Goal: Transaction & Acquisition: Purchase product/service

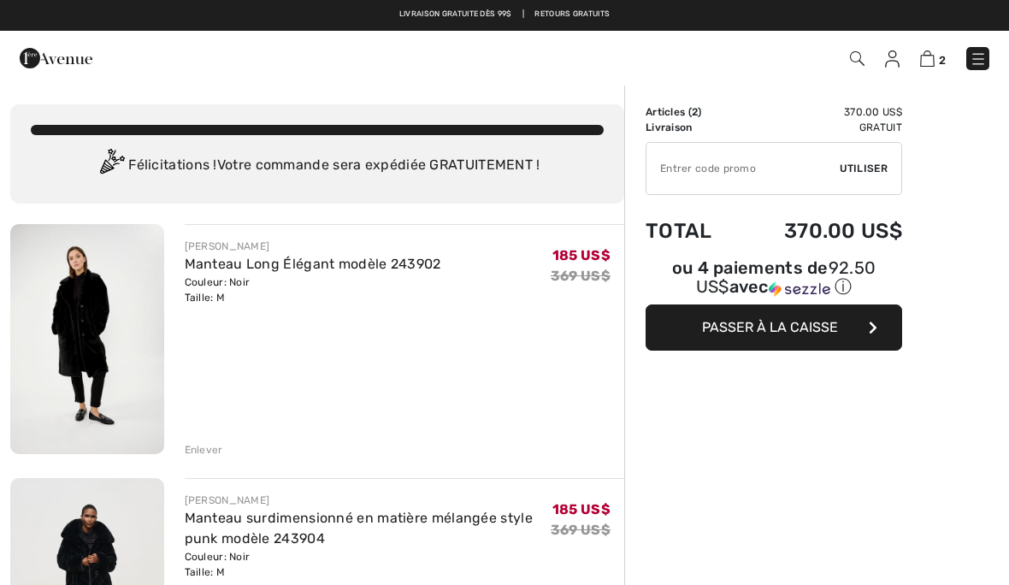
checkbox input "true"
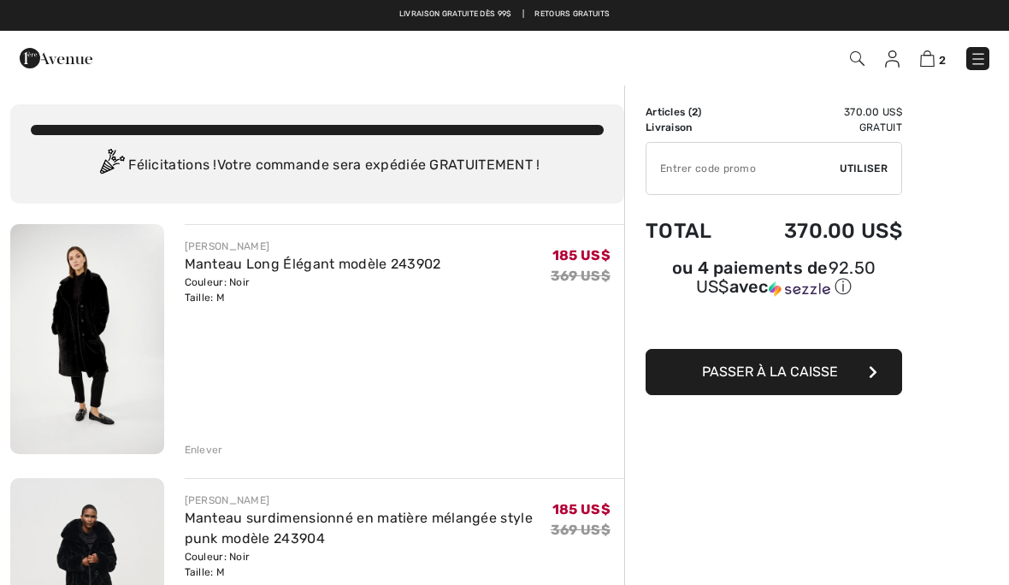
click at [981, 62] on img at bounding box center [978, 58] width 17 height 17
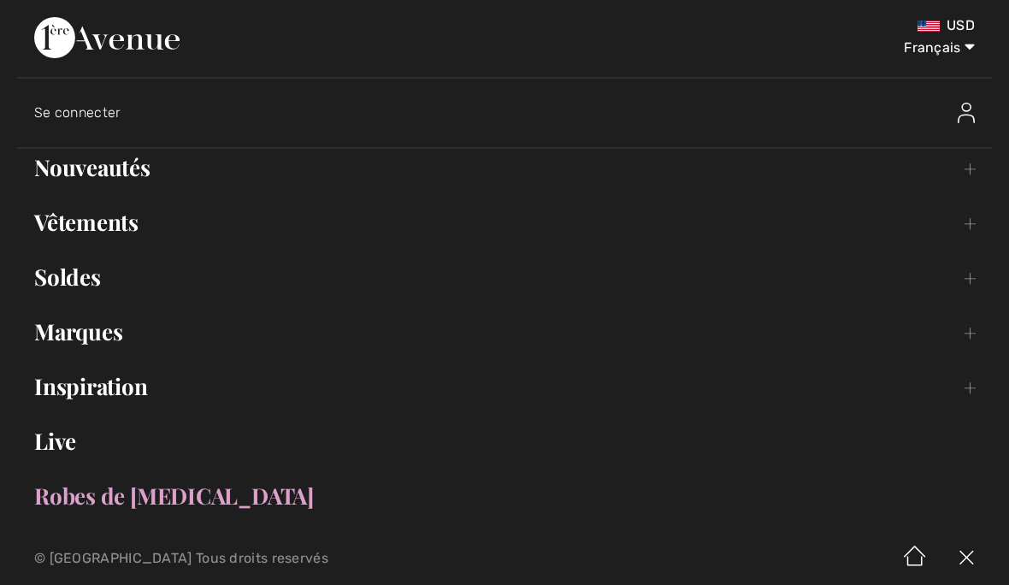
click at [960, 50] on select "English Français" at bounding box center [930, 44] width 89 height 51
select select "https://www.1ereavenue.com/en/cart/"
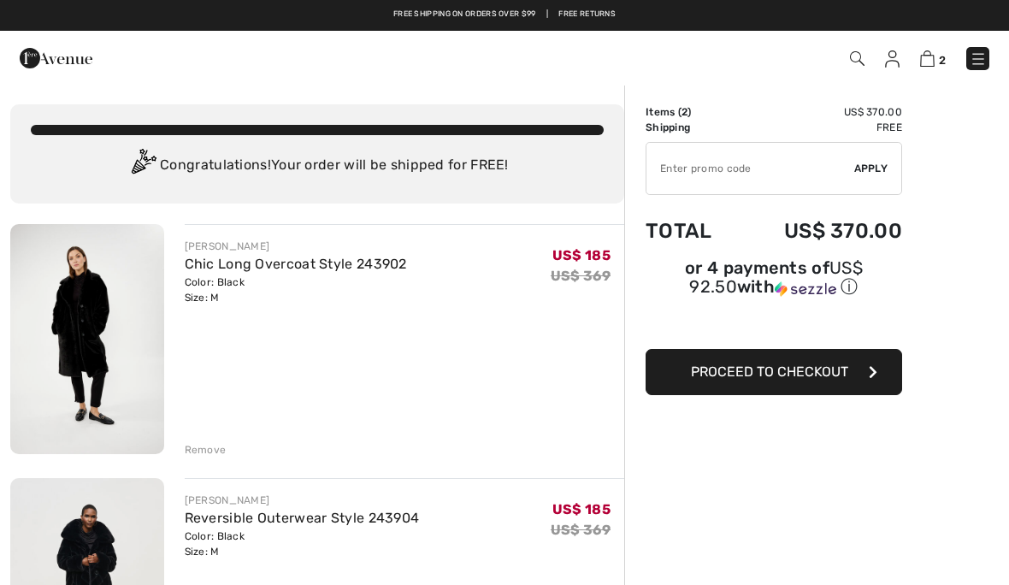
click at [898, 62] on img at bounding box center [892, 58] width 15 height 17
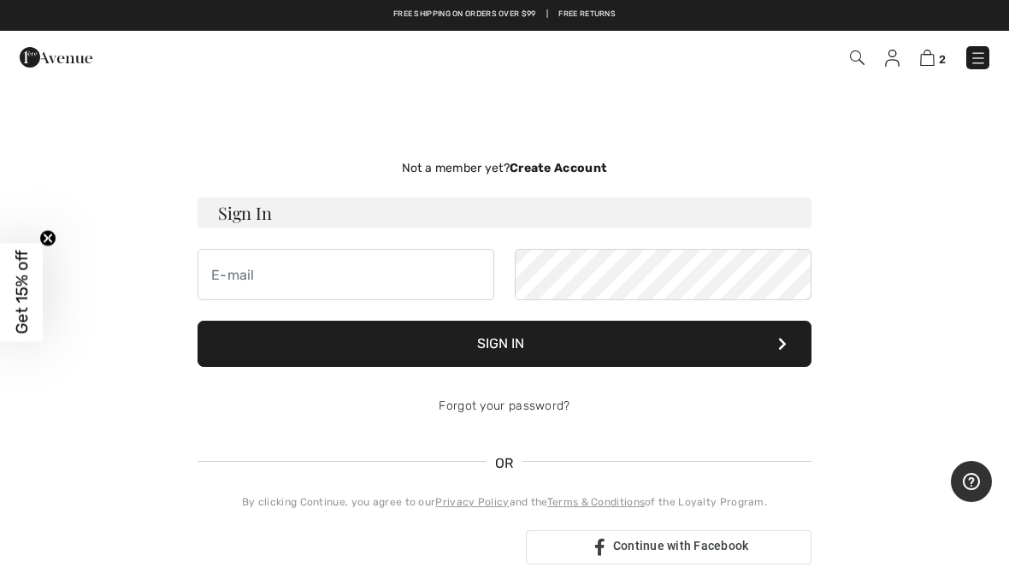
click at [597, 172] on strong "Create Account" at bounding box center [558, 168] width 97 height 15
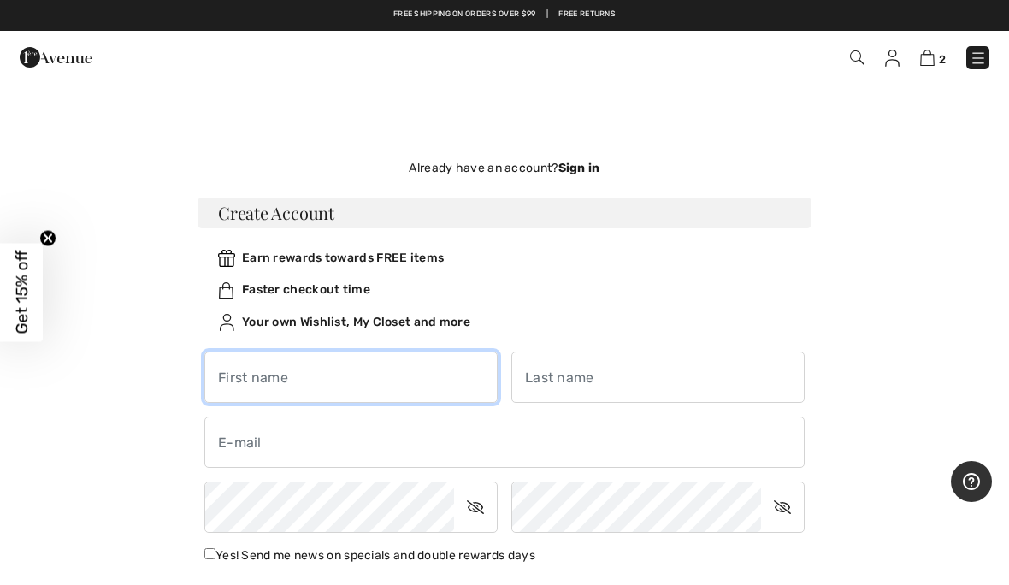
click at [453, 374] on input "text" at bounding box center [350, 376] width 293 height 51
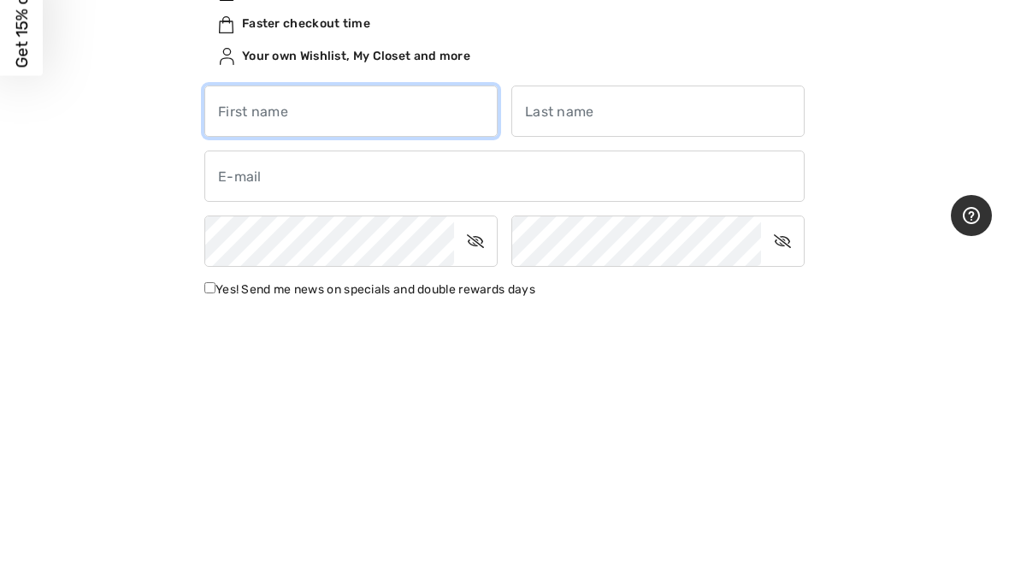
type input "Mollie"
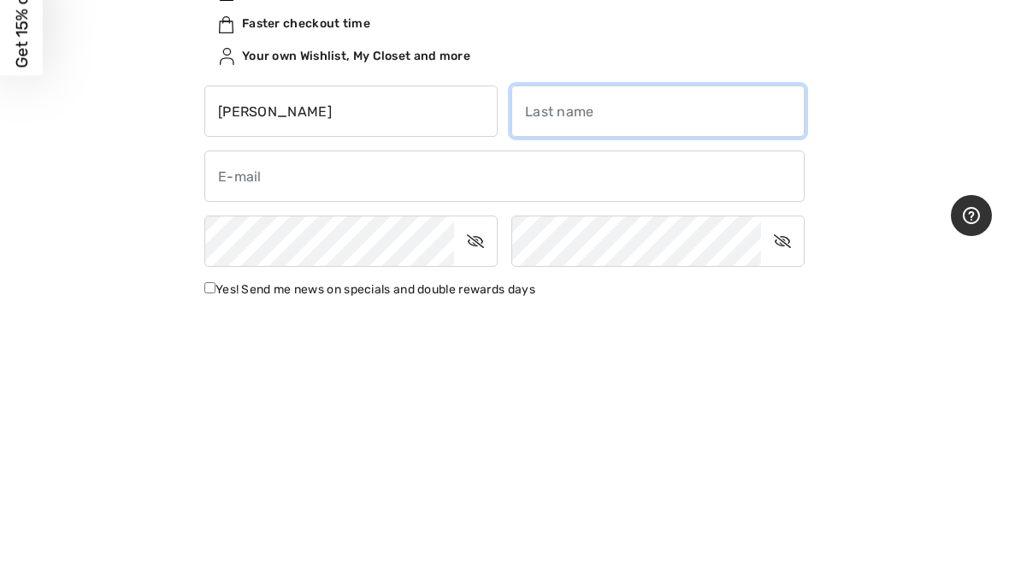
type input "Cohen"
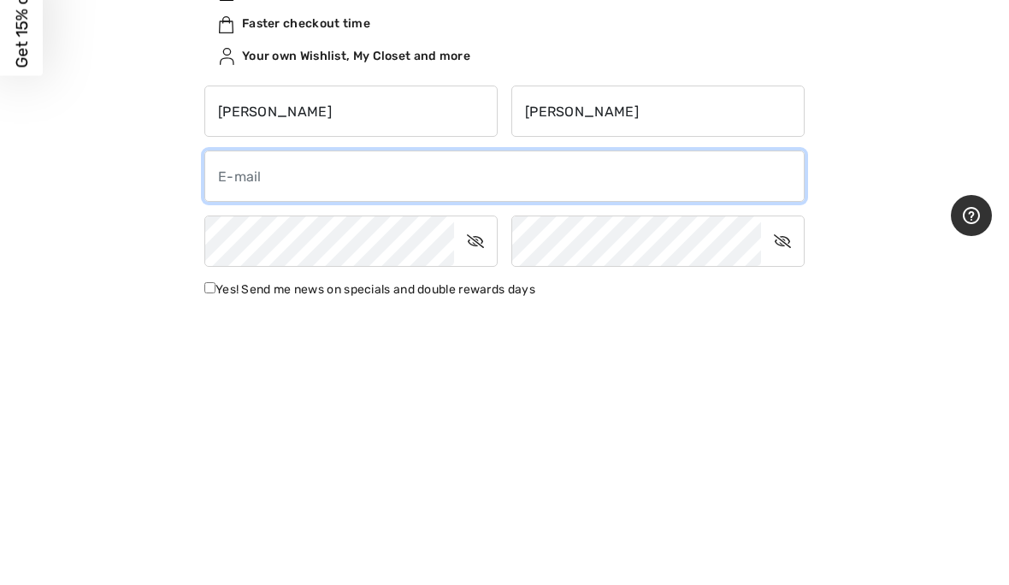
type input "molliecohen@me.com"
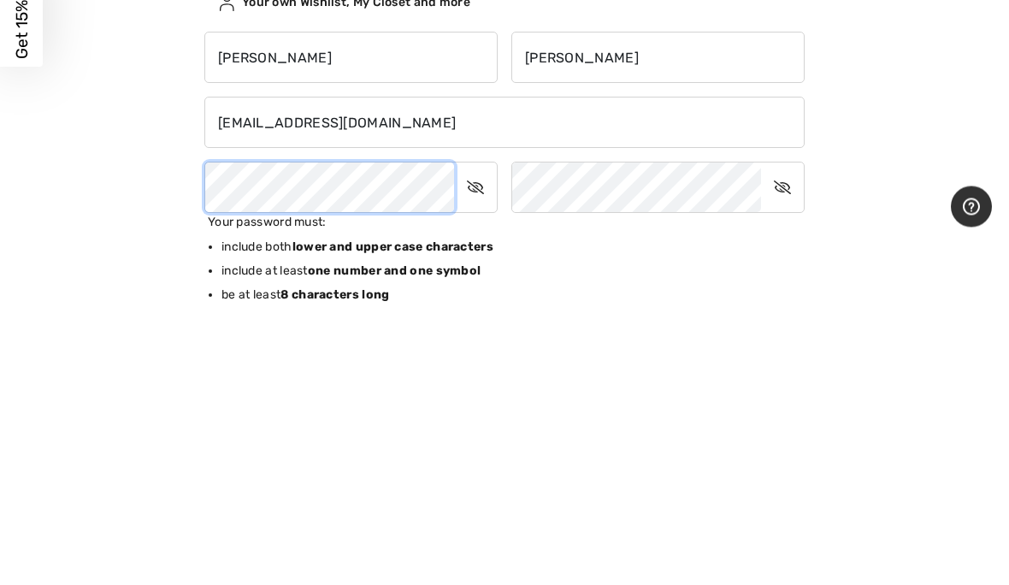
scroll to position [320, 0]
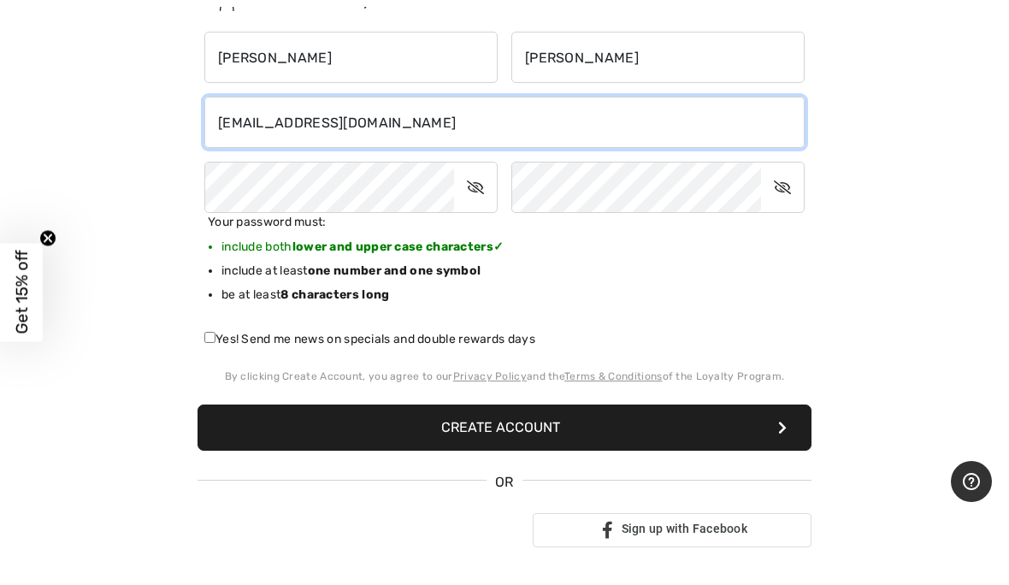
click at [797, 147] on input "molliecohen@me.com" at bounding box center [504, 122] width 600 height 51
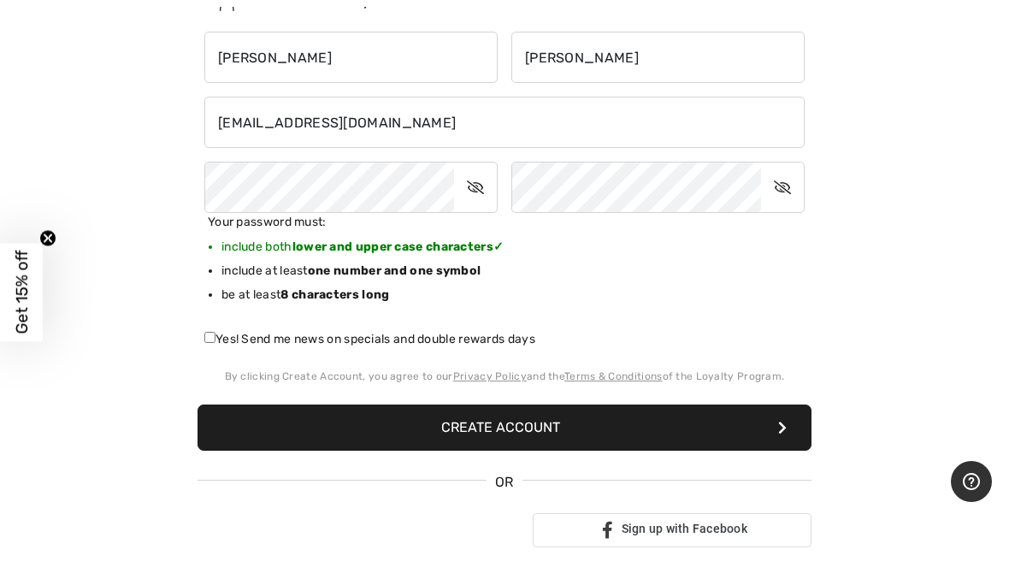
click at [488, 193] on icon at bounding box center [475, 187] width 43 height 39
click at [777, 192] on icon at bounding box center [782, 187] width 43 height 39
click at [563, 422] on button "Create Account" at bounding box center [504, 427] width 614 height 46
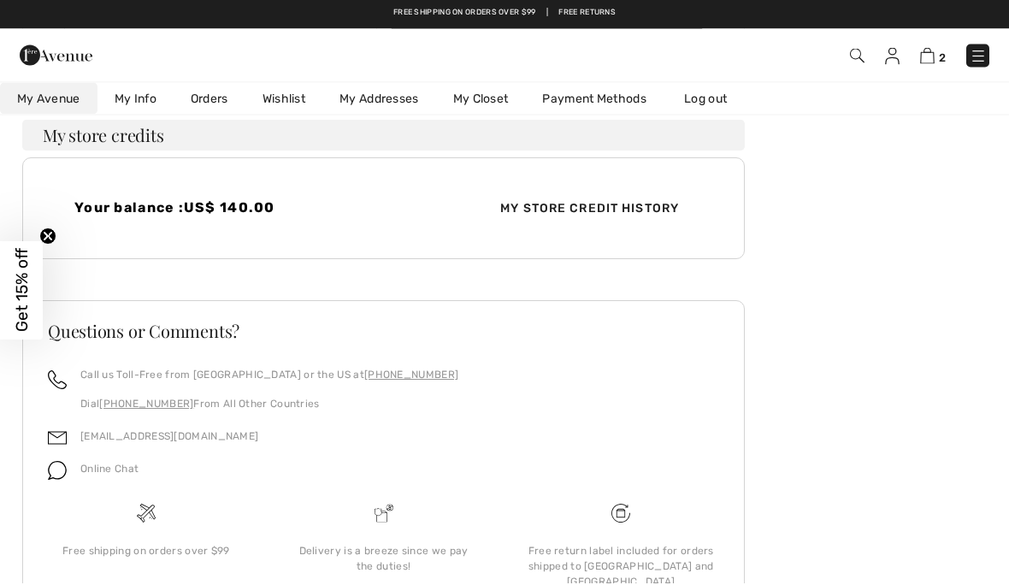
scroll to position [376, 0]
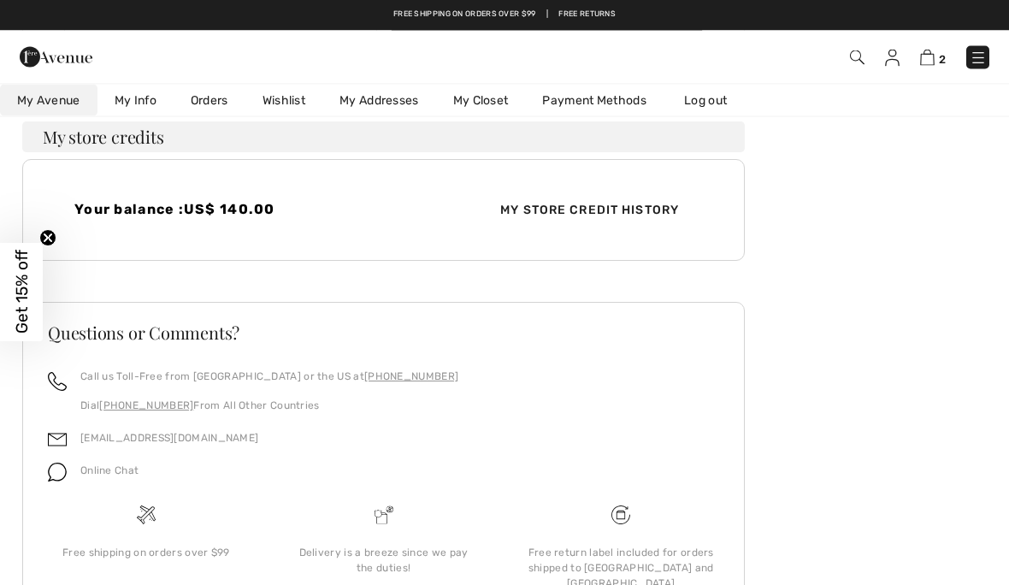
click at [926, 64] on img at bounding box center [927, 58] width 15 height 16
click at [921, 65] on img at bounding box center [927, 58] width 15 height 16
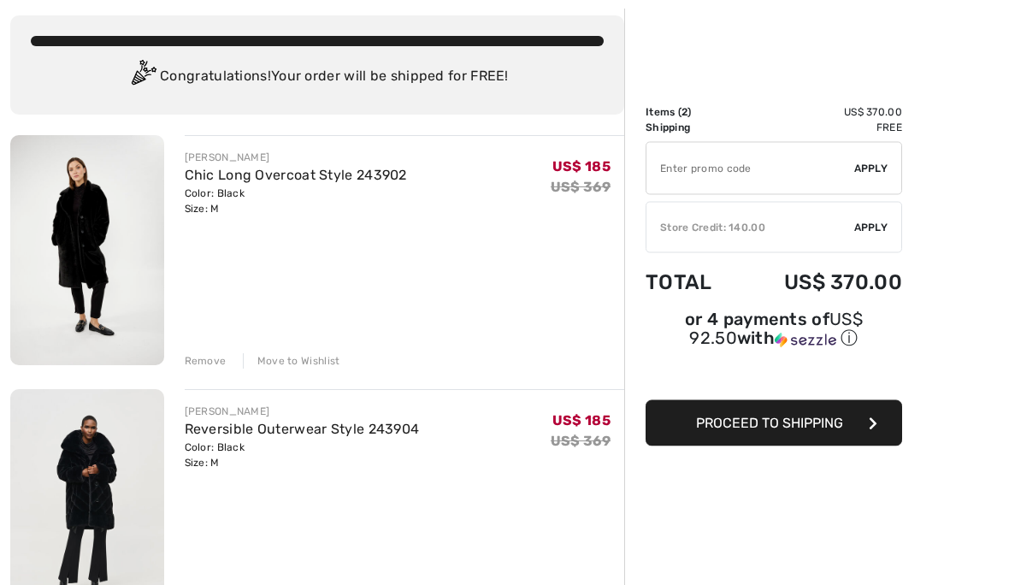
scroll to position [93, 0]
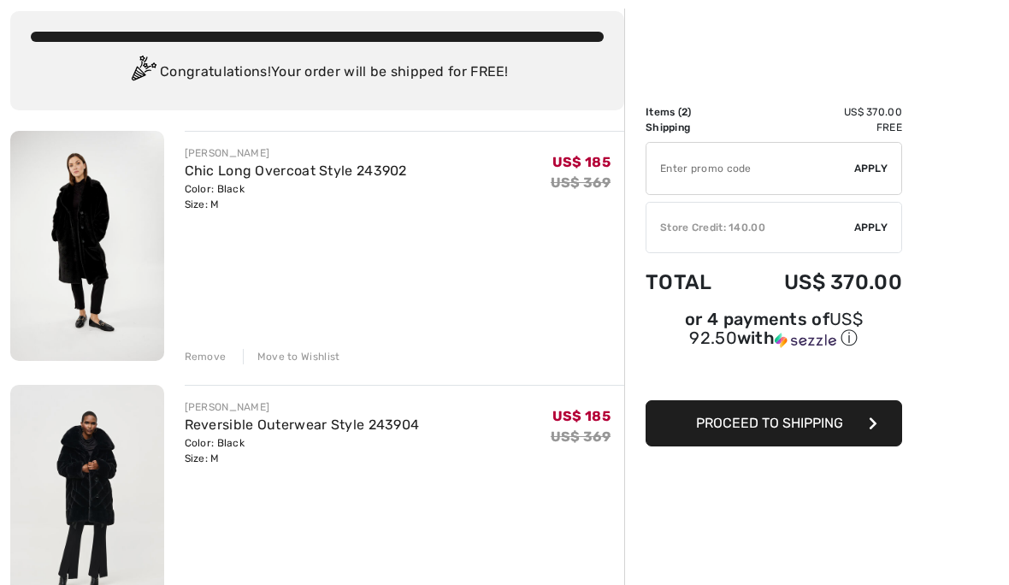
click at [199, 352] on div "Remove" at bounding box center [206, 356] width 42 height 15
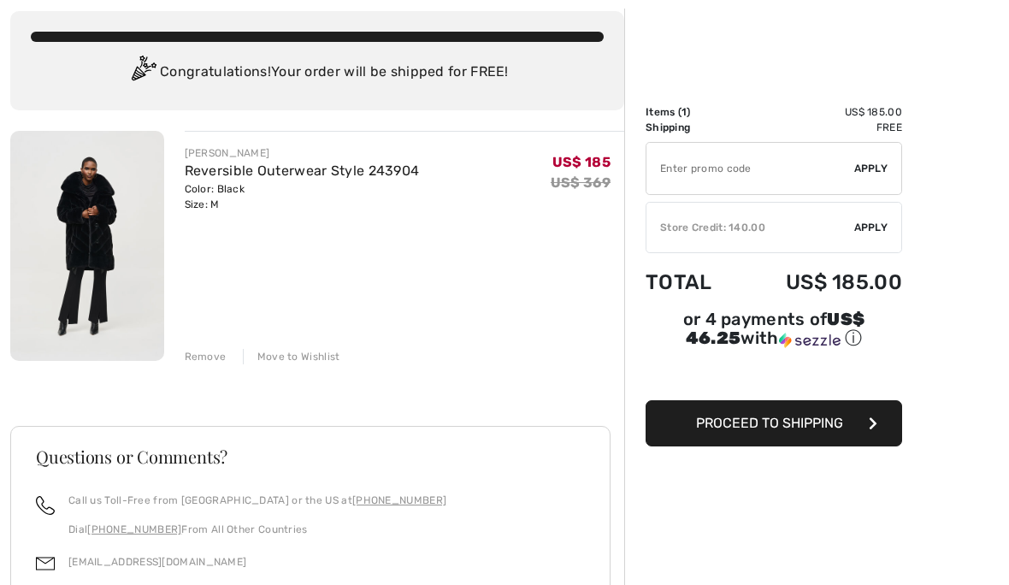
click at [221, 164] on link "Reversible Outerwear Style 243904" at bounding box center [302, 170] width 235 height 16
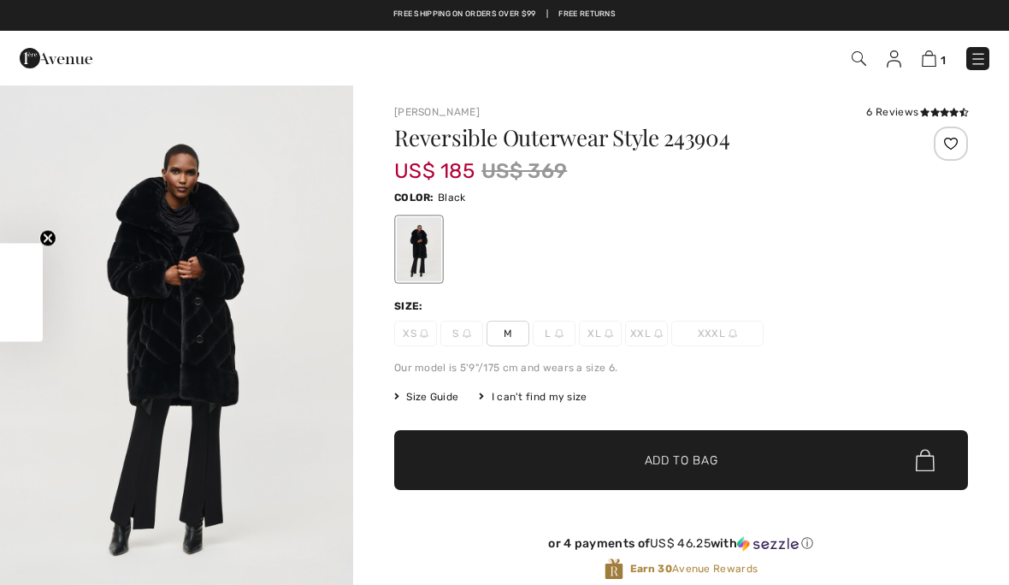
checkbox input "true"
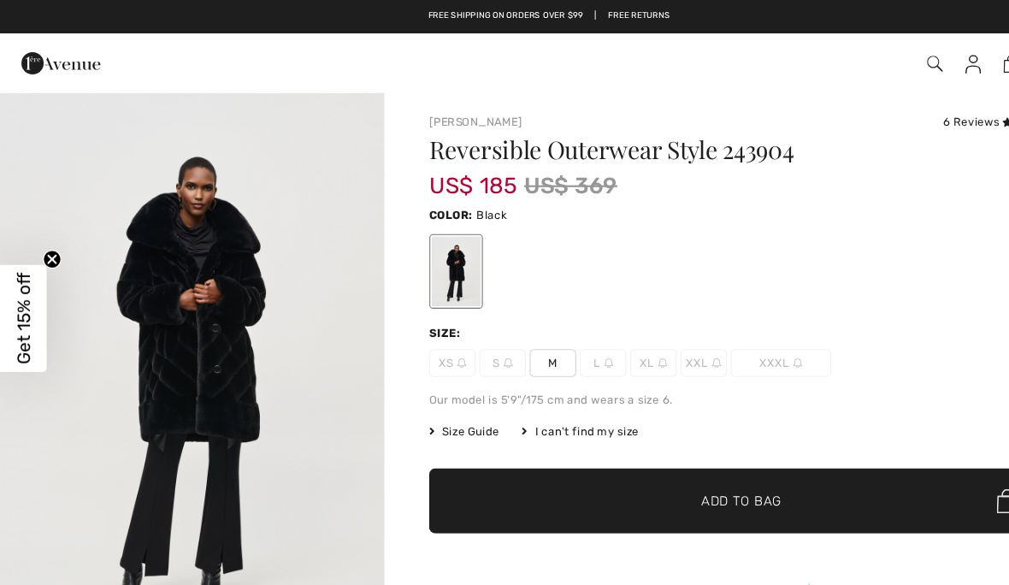
click at [51, 54] on img at bounding box center [56, 58] width 73 height 34
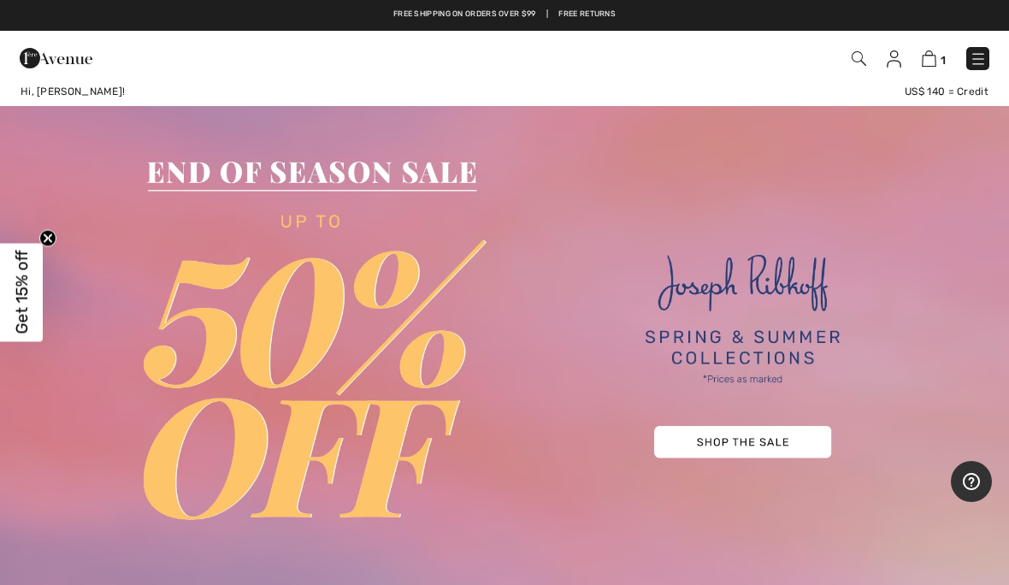
click at [38, 59] on img at bounding box center [56, 58] width 73 height 34
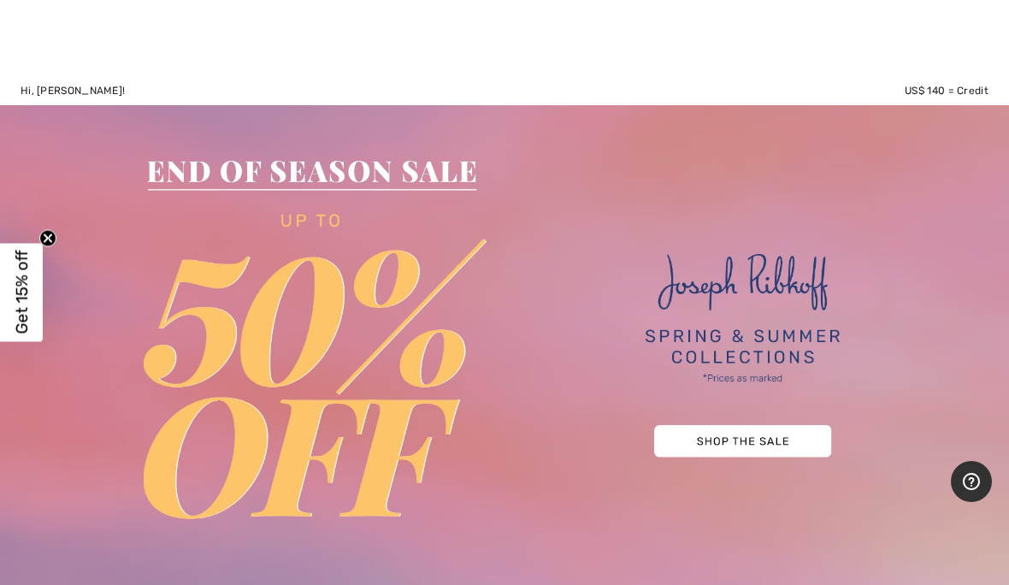
click at [56, 69] on div at bounding box center [504, 41] width 1009 height 84
click at [97, 60] on div at bounding box center [504, 41] width 1009 height 84
click at [72, 19] on div at bounding box center [504, 41] width 1009 height 84
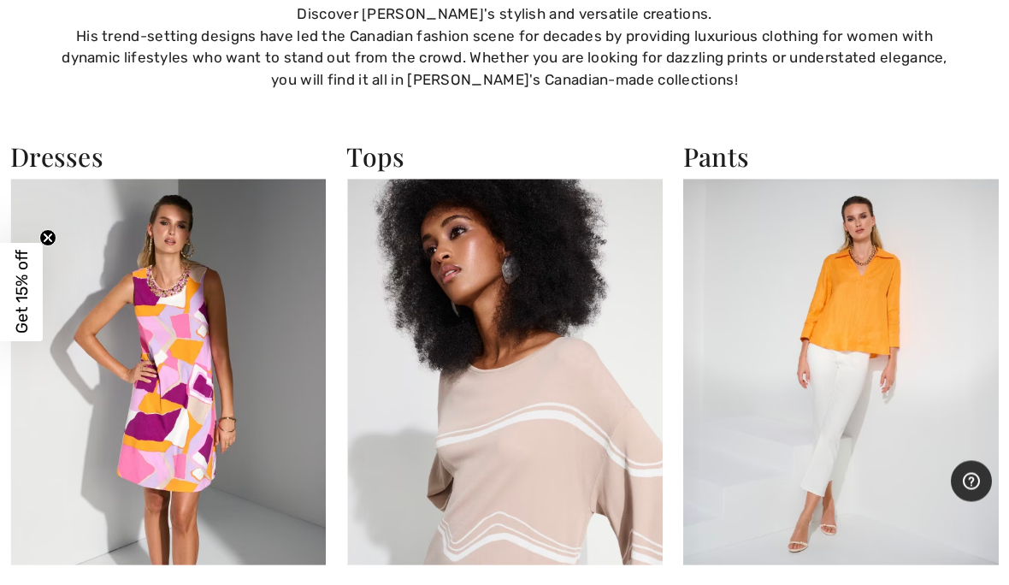
scroll to position [1189, 0]
click at [679, 584] on div "Pants Finding your new favourite pants has never been easier! Featuring a combi…" at bounding box center [841, 425] width 336 height 569
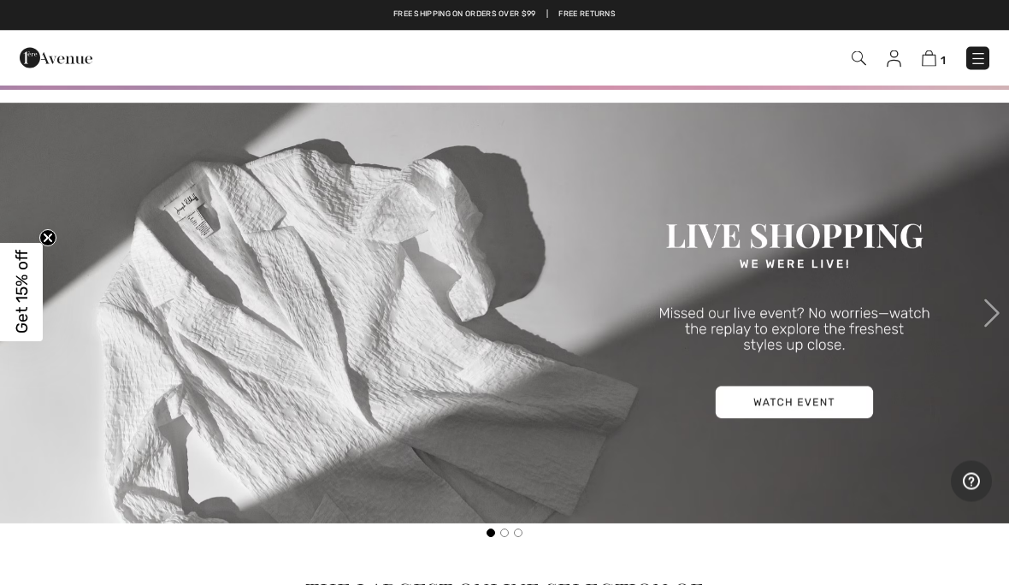
scroll to position [499, 0]
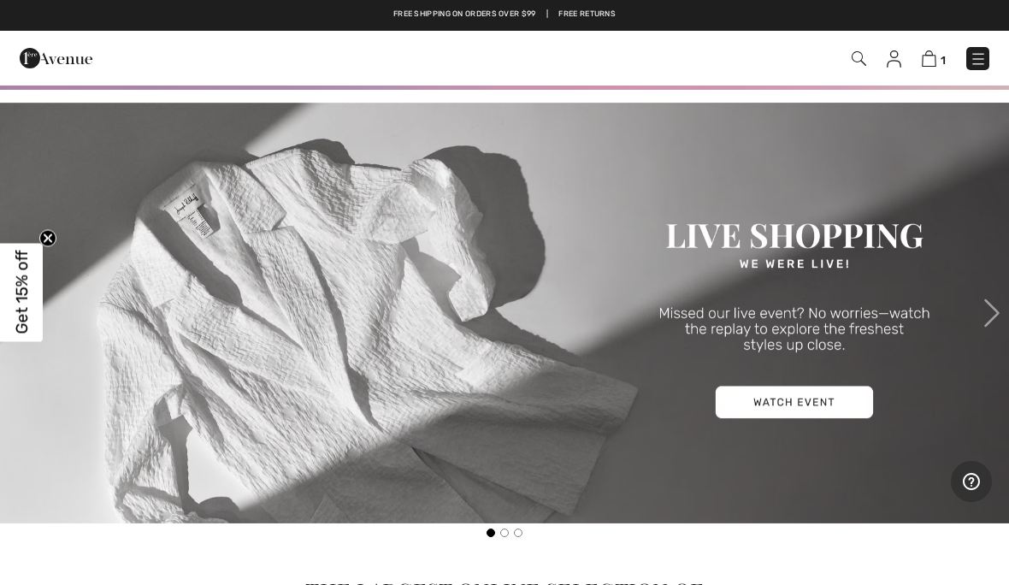
click at [61, 65] on img at bounding box center [56, 58] width 73 height 34
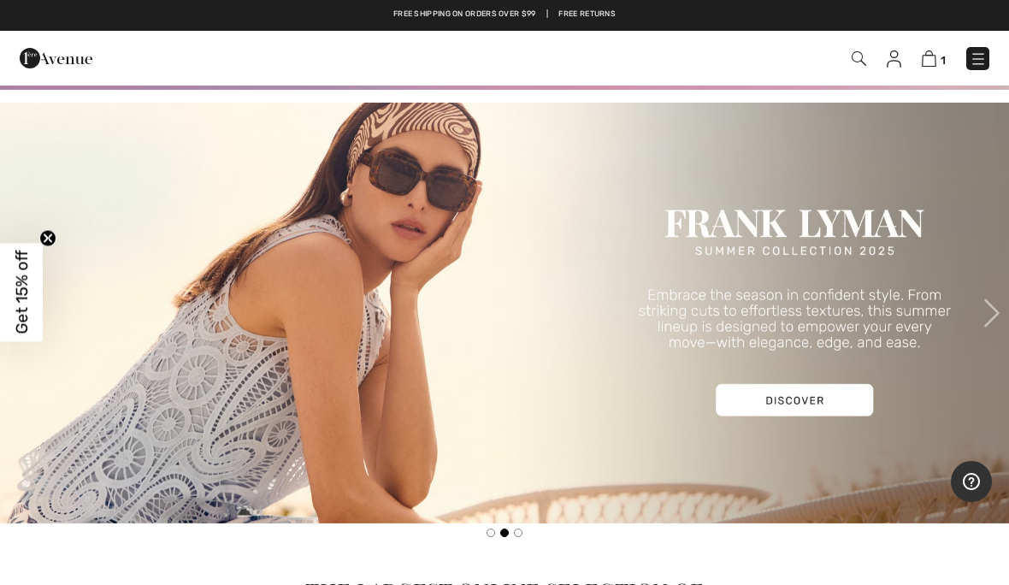
click at [49, 68] on img at bounding box center [56, 58] width 73 height 34
click at [41, 54] on img at bounding box center [56, 58] width 73 height 34
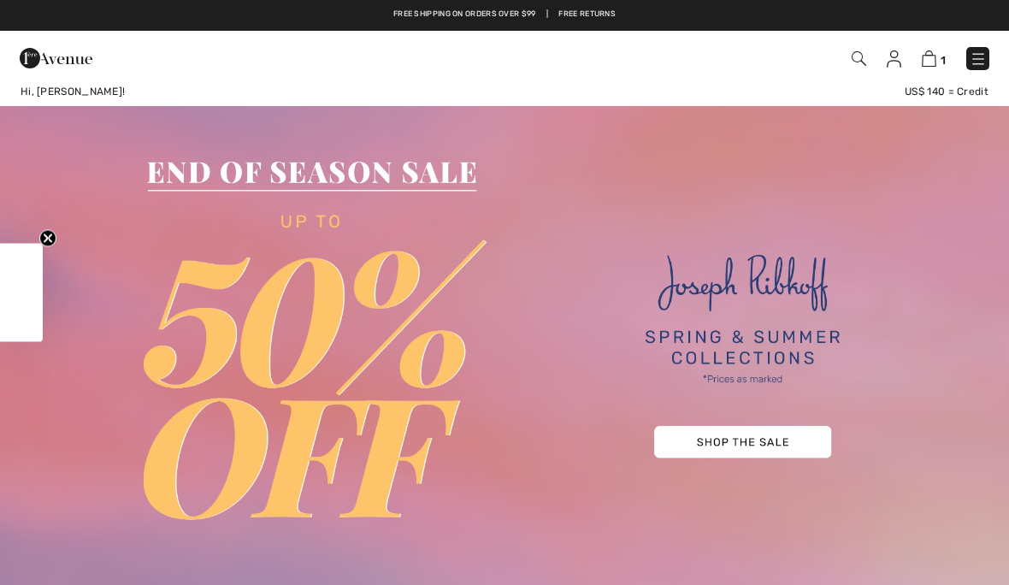
checkbox input "true"
click at [972, 62] on img at bounding box center [978, 58] width 17 height 17
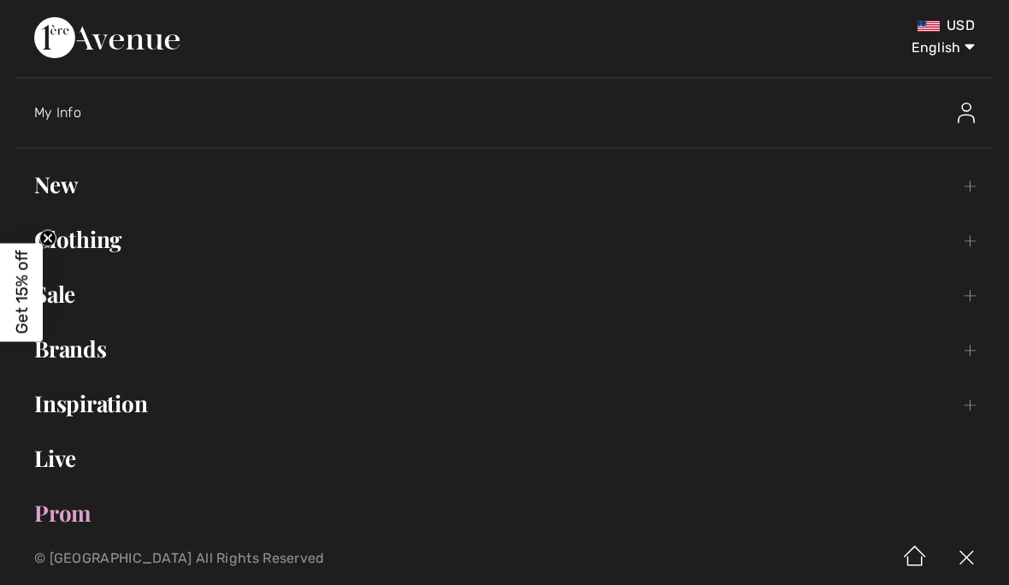
click at [68, 252] on link "Clothing Toggle submenu" at bounding box center [504, 240] width 975 height 38
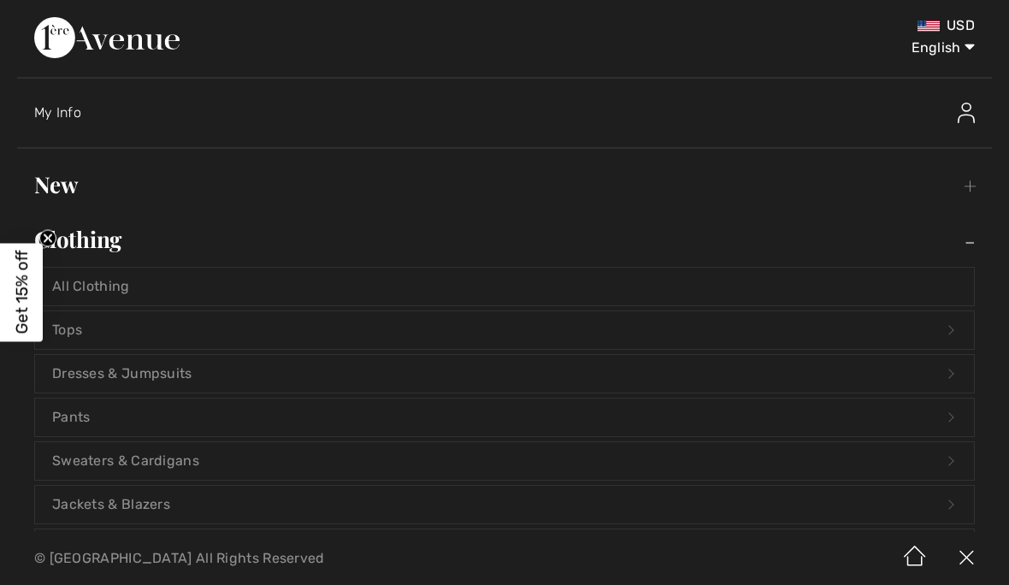
click at [81, 254] on link "Clothing Toggle submenu" at bounding box center [504, 240] width 975 height 38
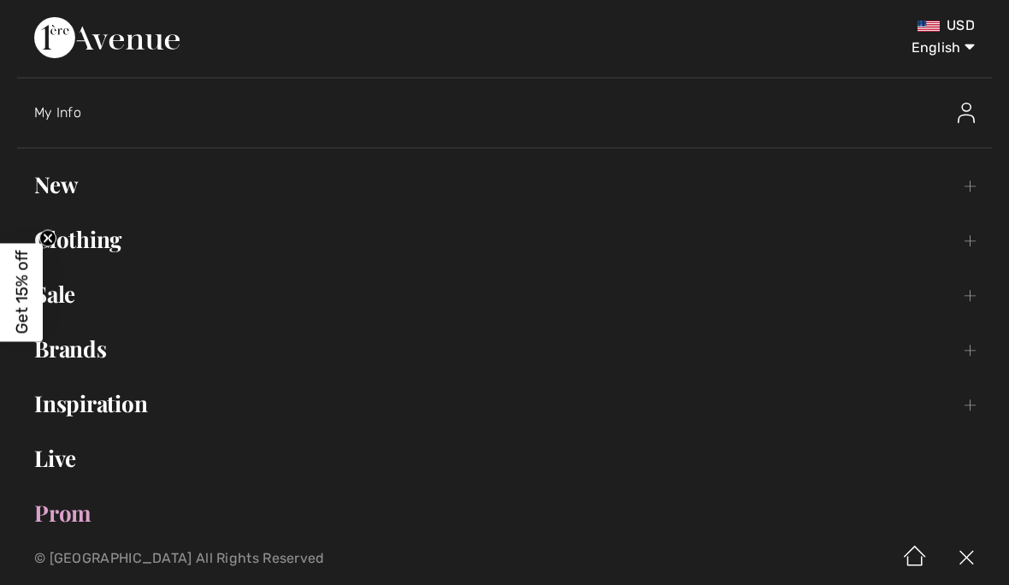
click at [80, 247] on link "Clothing Toggle submenu" at bounding box center [504, 240] width 975 height 38
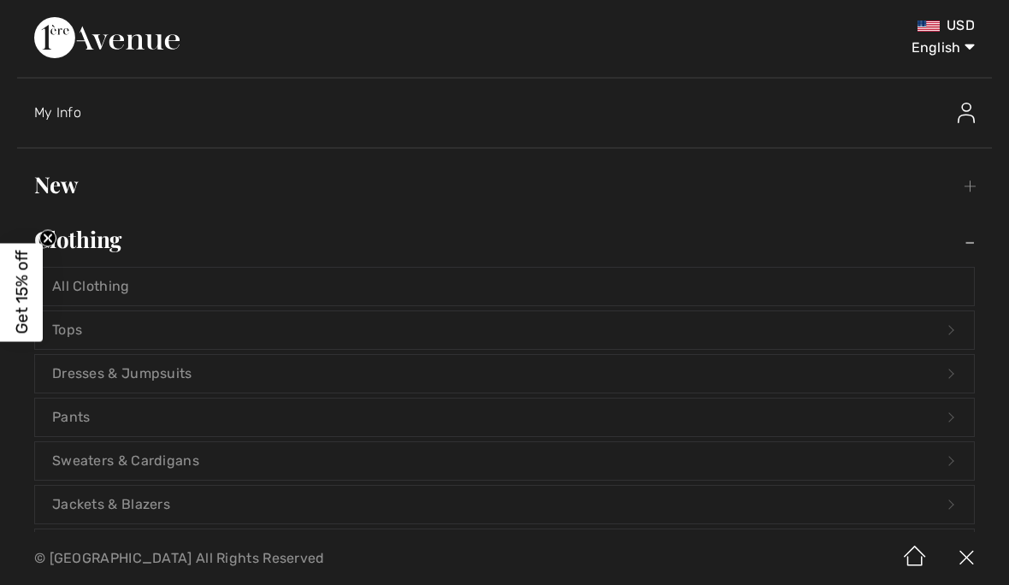
click at [95, 381] on link "Dresses & Jumpsuits Open submenu" at bounding box center [504, 374] width 939 height 38
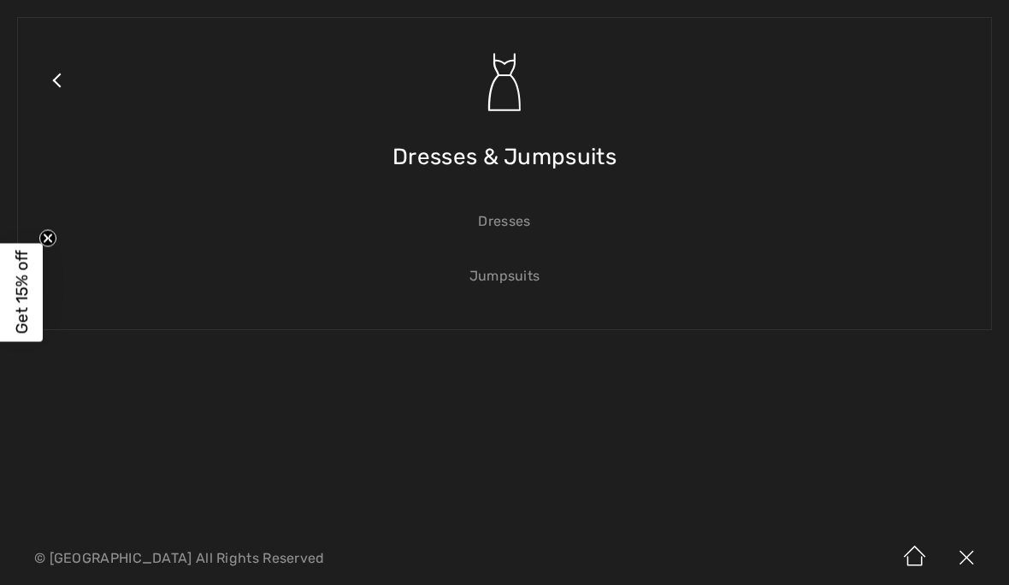
click at [522, 227] on link "Dresses" at bounding box center [504, 222] width 939 height 38
click at [522, 215] on link "Dresses" at bounding box center [504, 222] width 939 height 38
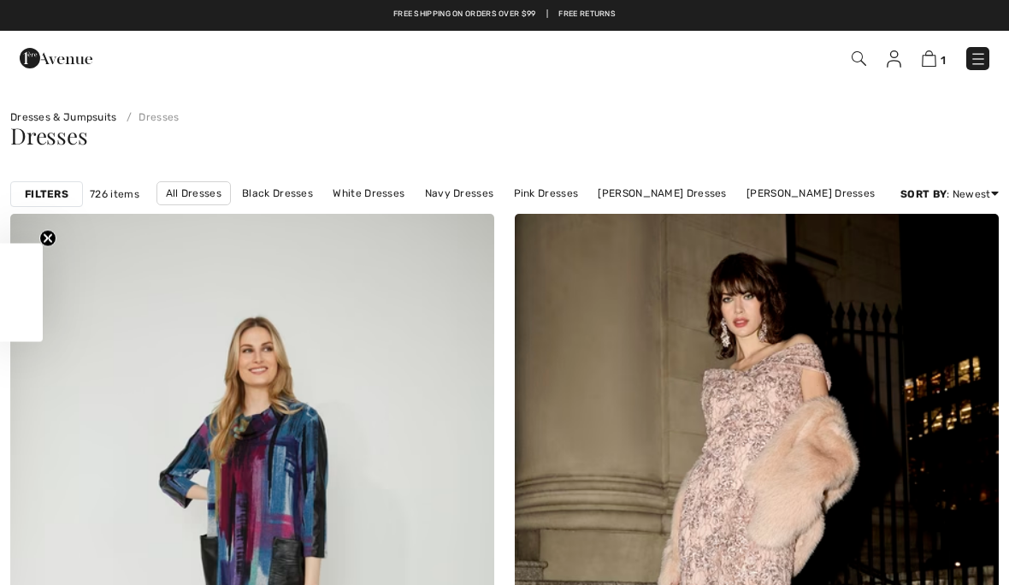
checkbox input "true"
click at [45, 205] on div "Filters" at bounding box center [46, 194] width 73 height 26
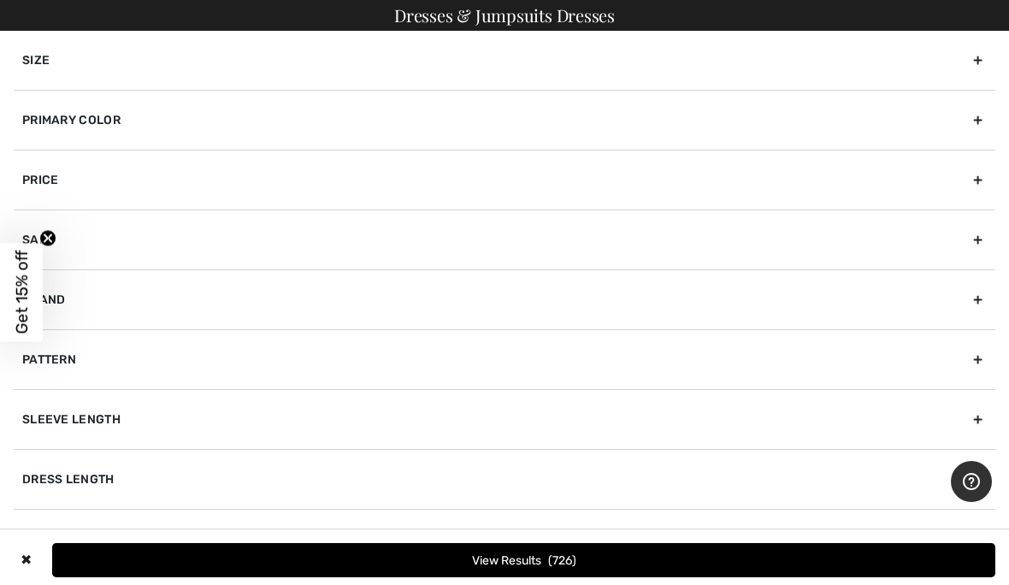
scroll to position [77, 0]
click at [98, 474] on div "Dress Length" at bounding box center [504, 479] width 981 height 60
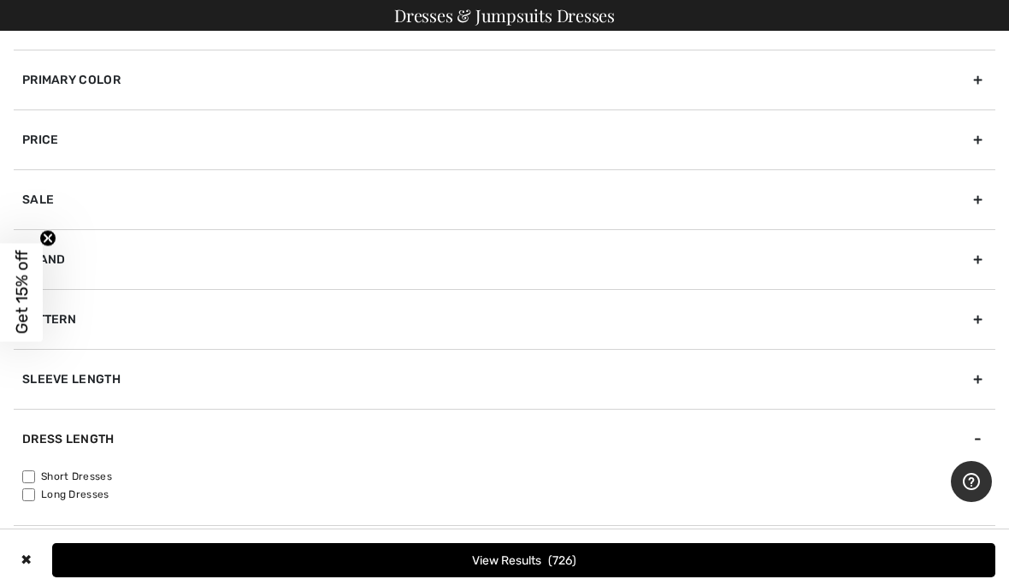
scroll to position [40, 0]
click at [24, 483] on label "Short Dresses" at bounding box center [508, 476] width 973 height 15
click at [24, 483] on input"] "Short Dresses" at bounding box center [28, 476] width 13 height 13
checkbox input"] "true"
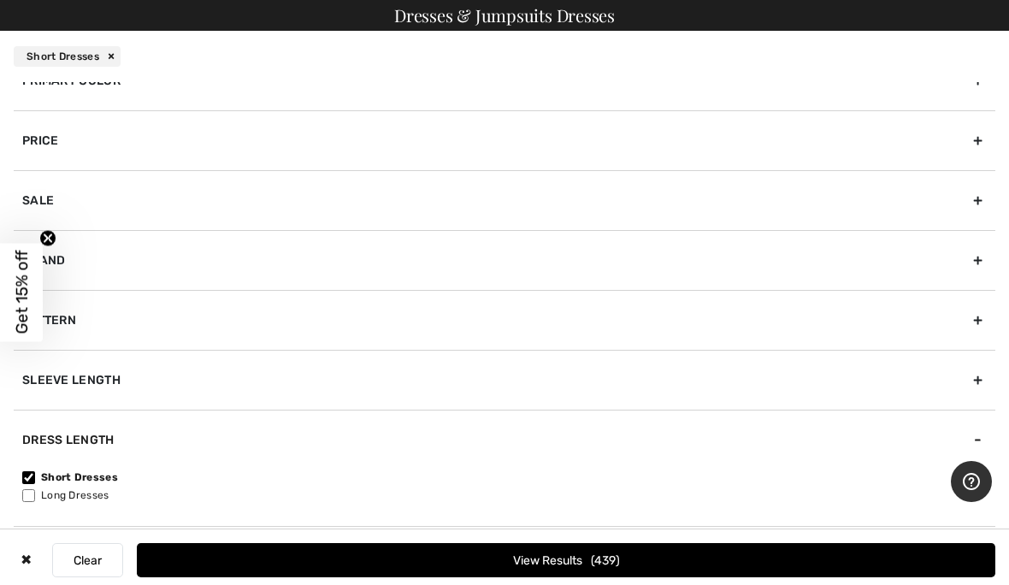
scroll to position [91, 0]
click at [53, 369] on div "Sleeve length" at bounding box center [504, 380] width 981 height 60
click at [28, 411] on input"] "Long Sleeve" at bounding box center [28, 417] width 13 height 13
checkbox input"] "true"
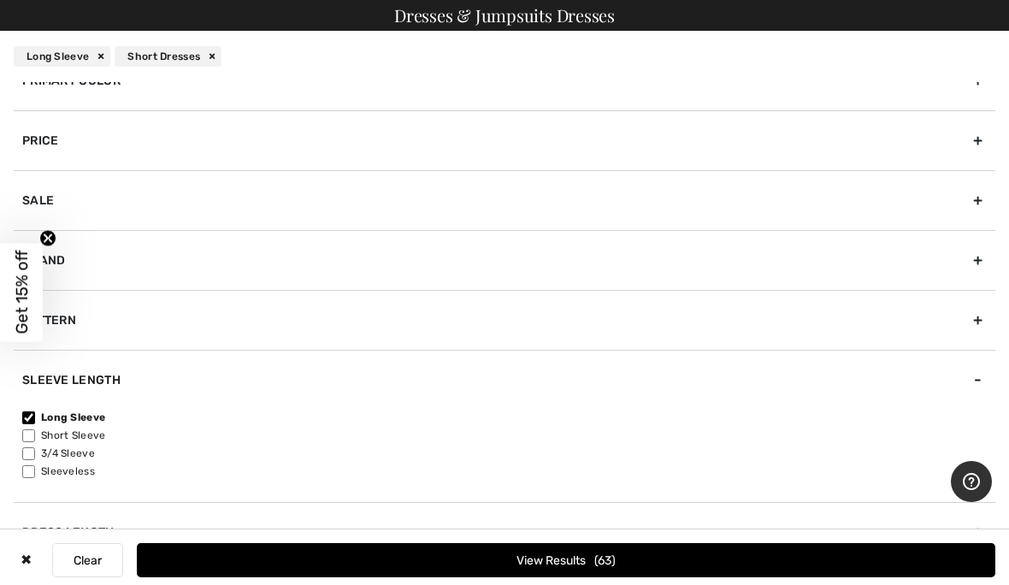
click at [137, 545] on button "View Results 63" at bounding box center [566, 560] width 858 height 34
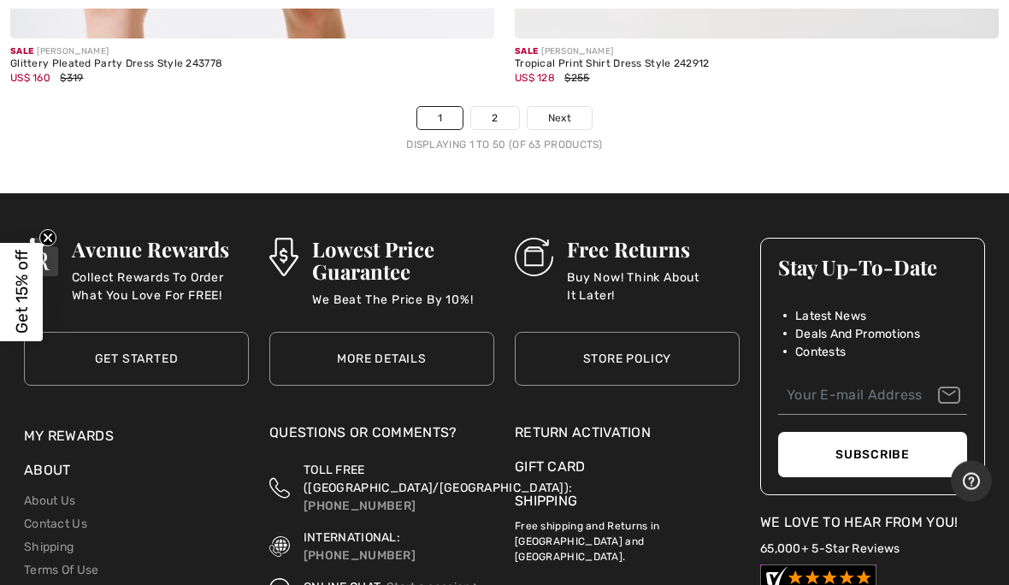
scroll to position [20803, 0]
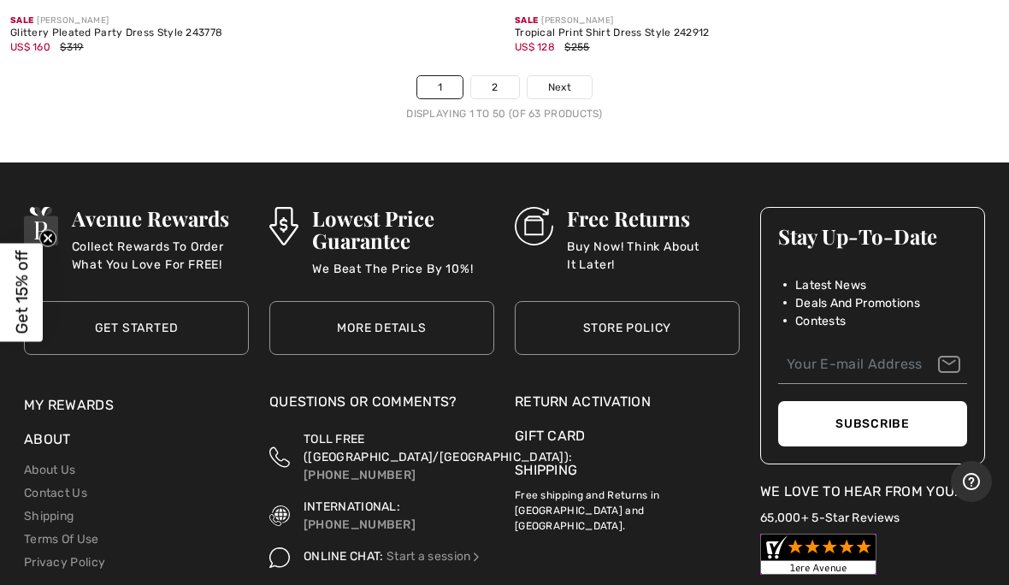
click at [506, 76] on link "2" at bounding box center [494, 87] width 47 height 22
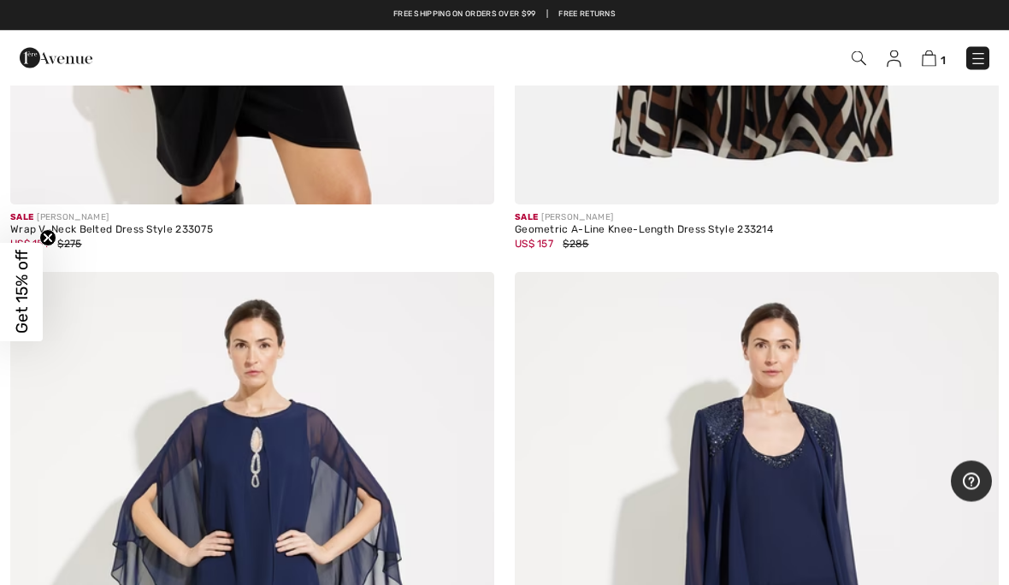
scroll to position [4006, 0]
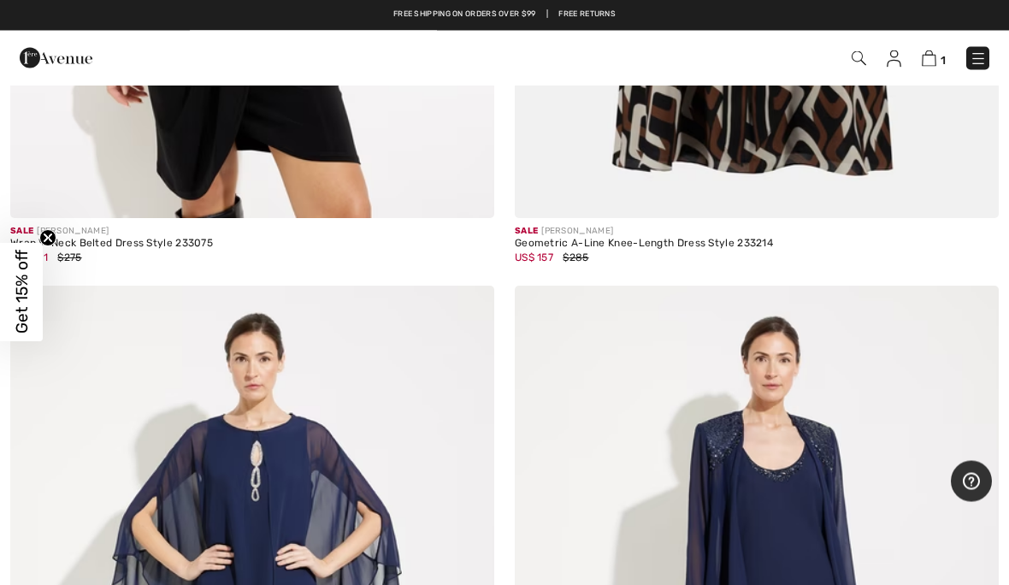
click at [978, 66] on img at bounding box center [978, 58] width 17 height 17
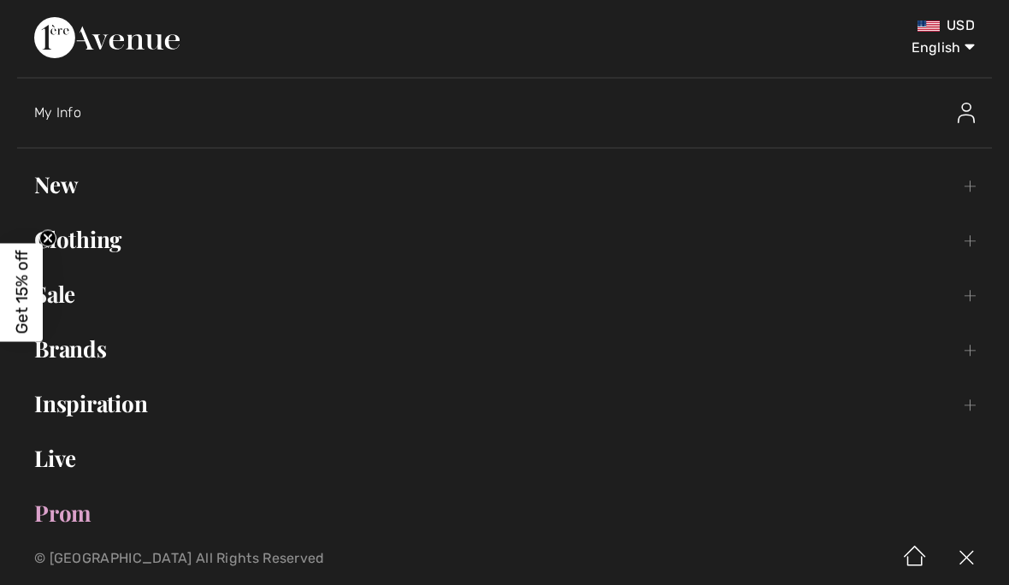
click at [54, 192] on link "New Toggle submenu" at bounding box center [504, 185] width 975 height 38
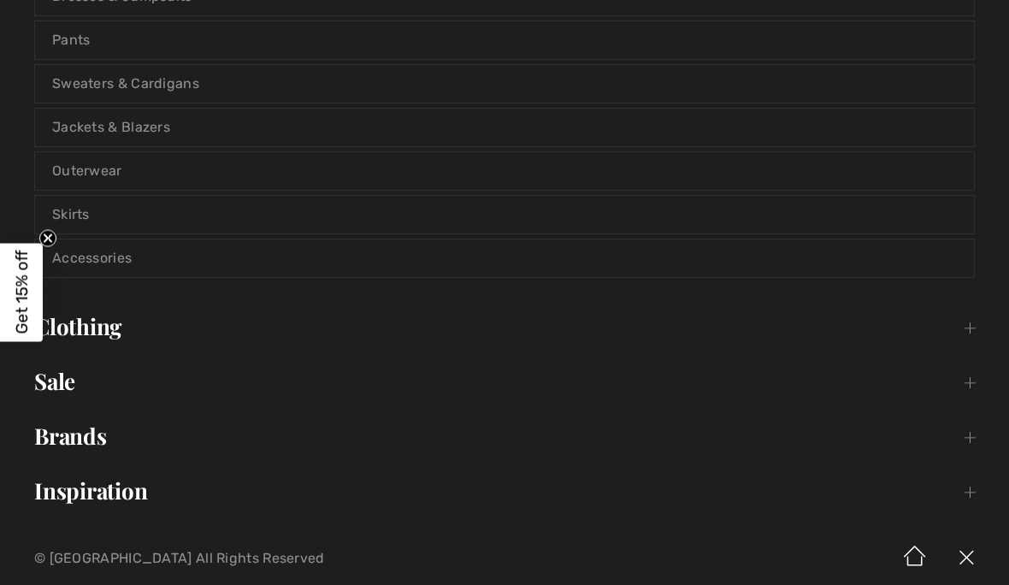
scroll to position [321, 0]
click at [75, 169] on link "Outerwear" at bounding box center [504, 172] width 939 height 38
click at [85, 174] on link "Outerwear" at bounding box center [504, 172] width 939 height 38
click at [46, 242] on circle "Close teaser" at bounding box center [48, 238] width 16 height 16
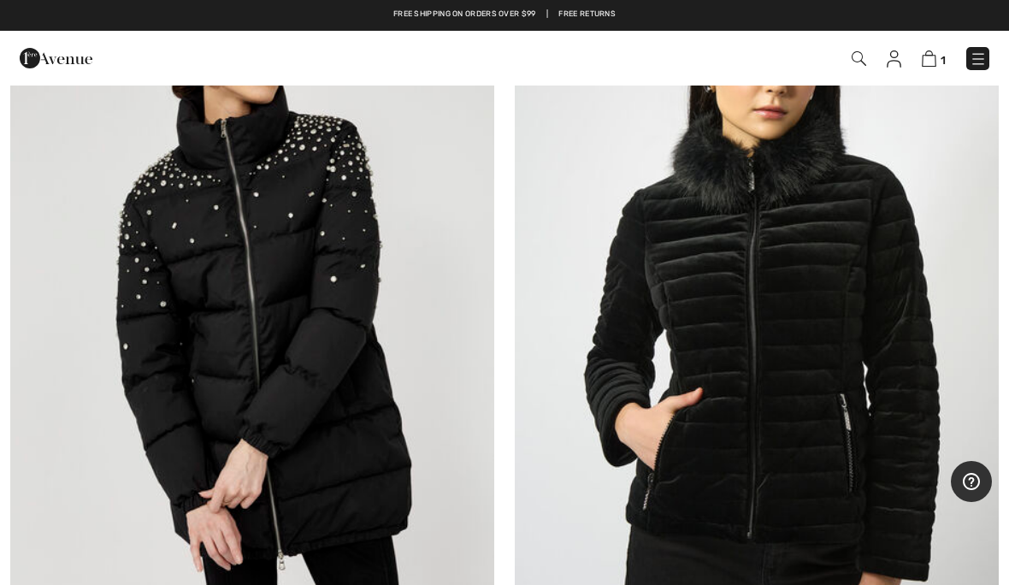
scroll to position [1851, 0]
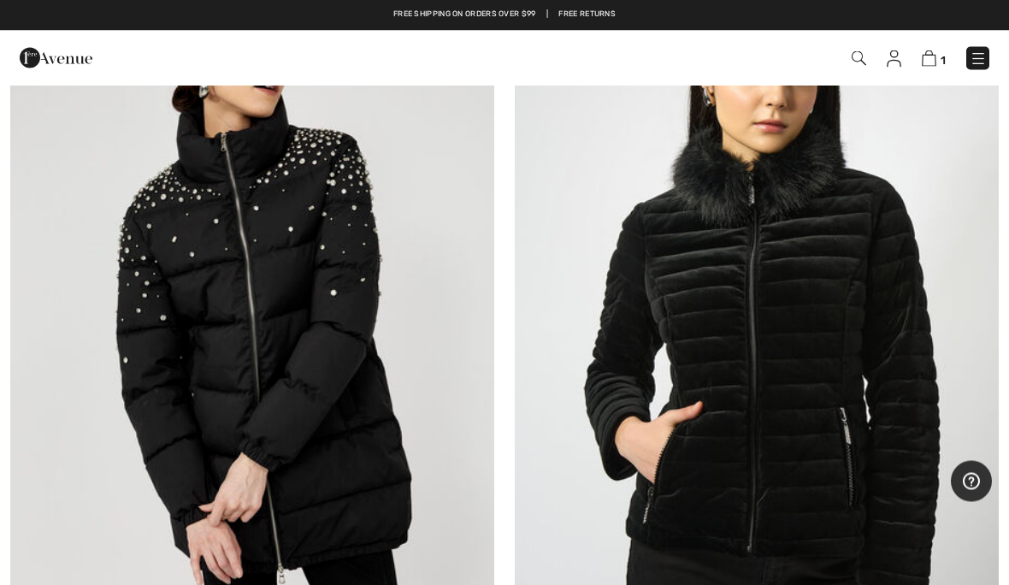
click at [820, 256] on img at bounding box center [757, 341] width 484 height 726
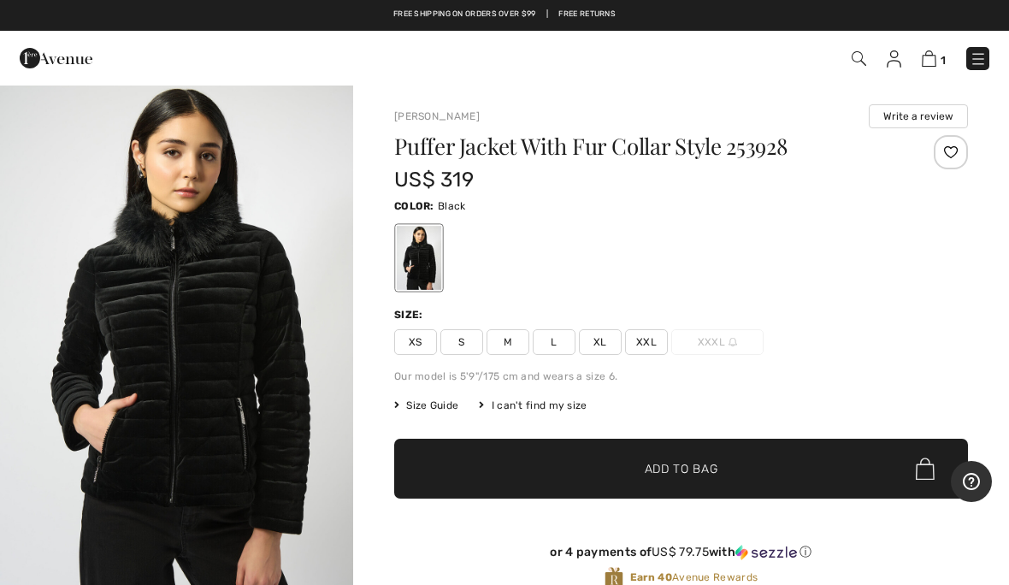
click at [984, 61] on img at bounding box center [978, 58] width 17 height 17
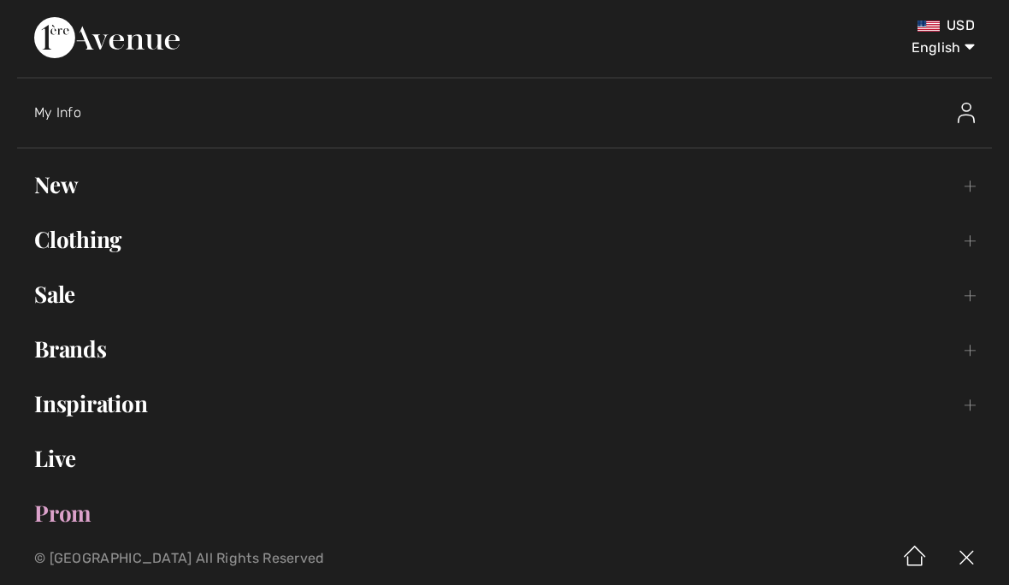
click at [74, 197] on link "New Toggle submenu" at bounding box center [504, 185] width 975 height 38
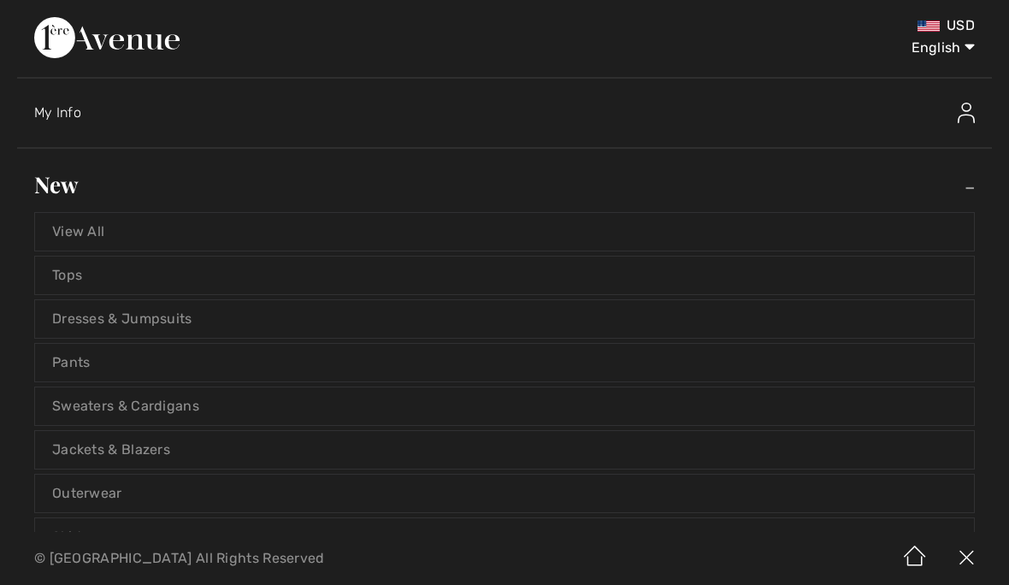
click at [223, 317] on link "Dresses & Jumpsuits" at bounding box center [504, 319] width 939 height 38
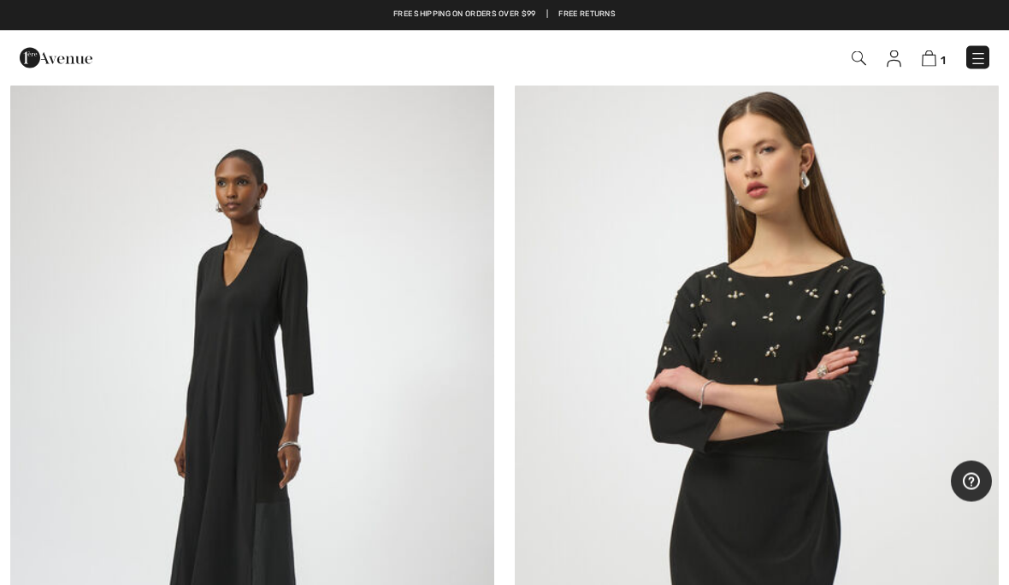
scroll to position [1718, 0]
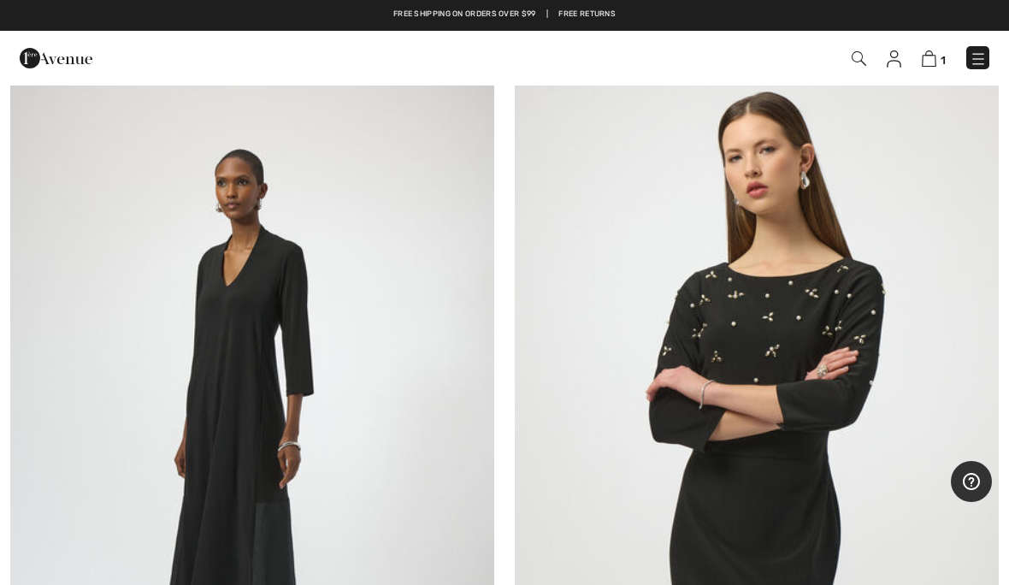
click at [987, 50] on link at bounding box center [977, 58] width 23 height 23
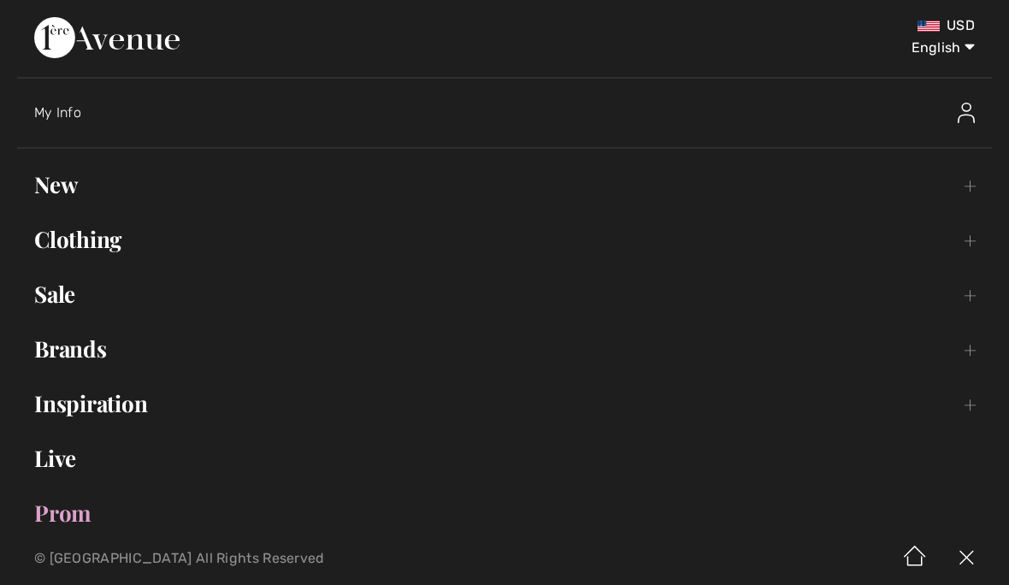
scroll to position [0, 0]
click at [57, 188] on link "New Toggle submenu" at bounding box center [504, 185] width 975 height 38
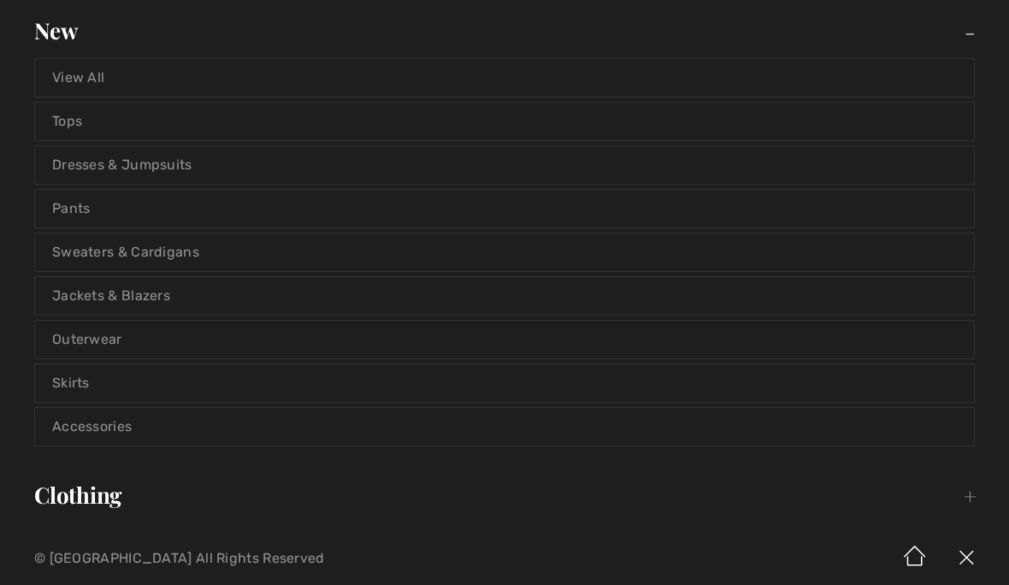
scroll to position [158, 0]
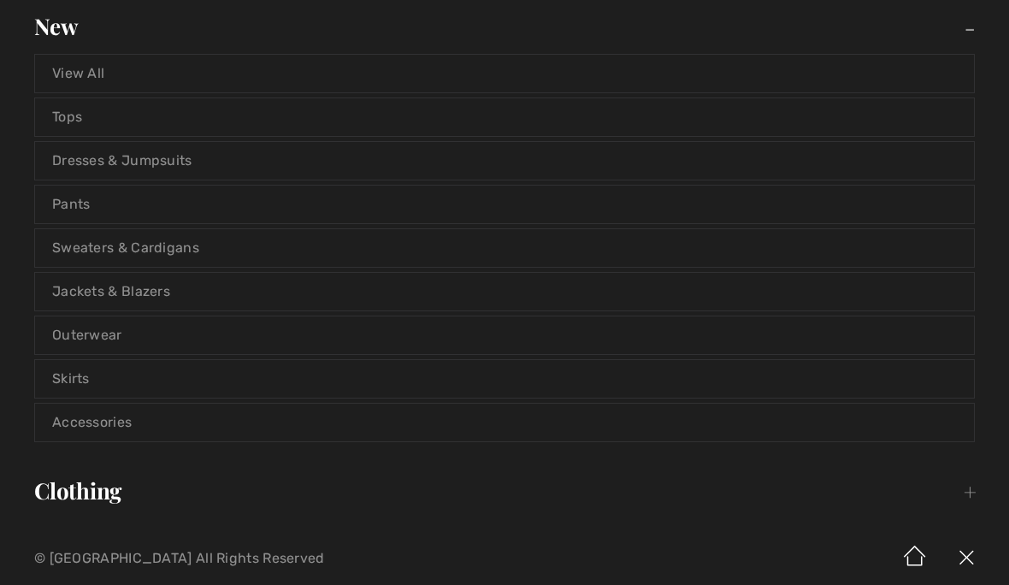
click at [138, 414] on link "Accessories" at bounding box center [504, 423] width 939 height 38
click at [128, 412] on link "Accessories" at bounding box center [504, 423] width 939 height 38
click at [115, 420] on link "Accessories" at bounding box center [504, 423] width 939 height 38
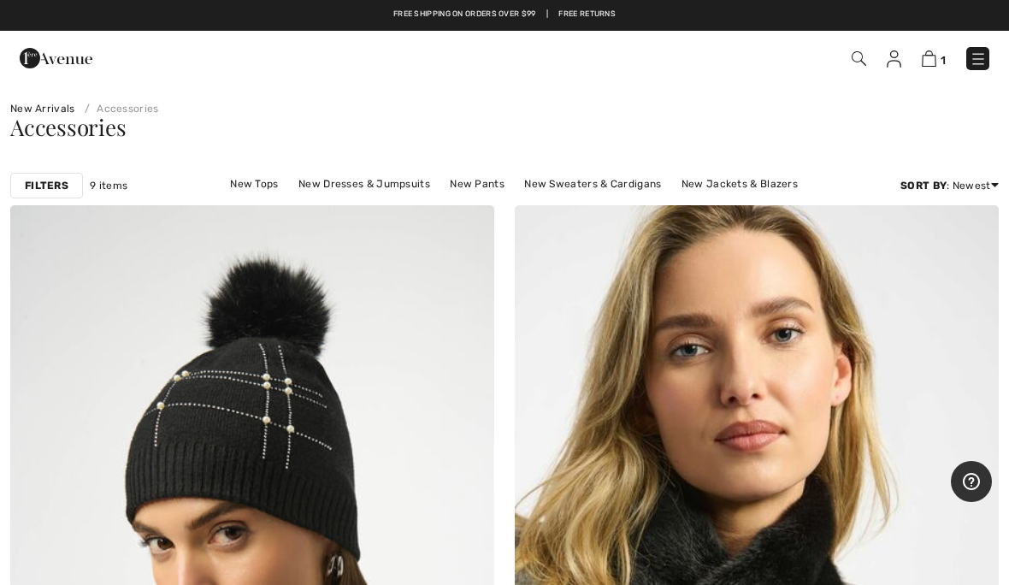
scroll to position [5, 0]
